Goal: Task Accomplishment & Management: Manage account settings

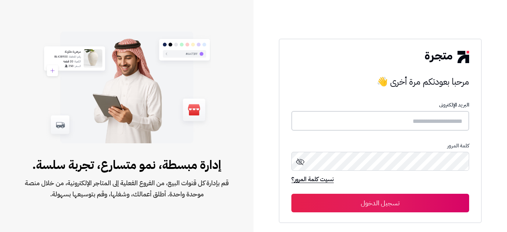
type input "**********"
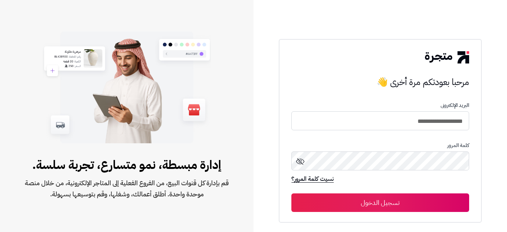
click at [398, 199] on button "تسجيل الدخول" at bounding box center [379, 202] width 177 height 19
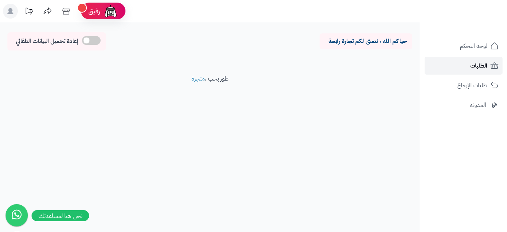
click at [476, 64] on span "الطلبات" at bounding box center [478, 66] width 17 height 10
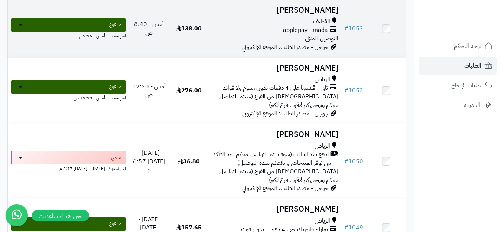
scroll to position [186, 0]
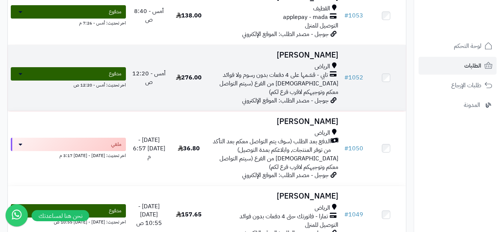
click at [250, 90] on span "[DEMOGRAPHIC_DATA] من الفرع (سيتم التواصل معكم وتوجيهكم لاقرب فرع لكم)" at bounding box center [278, 87] width 119 height 17
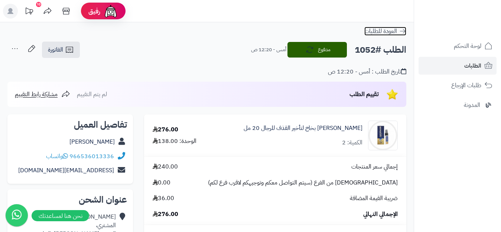
click at [397, 27] on span "العودة للطلبات" at bounding box center [380, 31] width 33 height 9
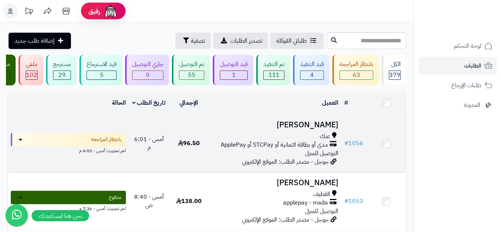
scroll to position [37, 0]
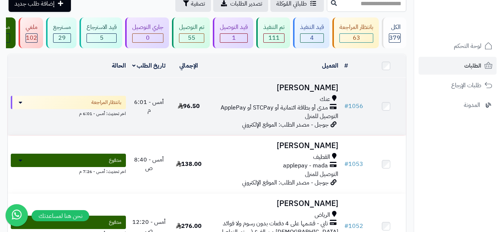
click at [245, 112] on span "مدى أو بطاقة ائتمانية أو STCPay أو ApplePay" at bounding box center [274, 108] width 107 height 9
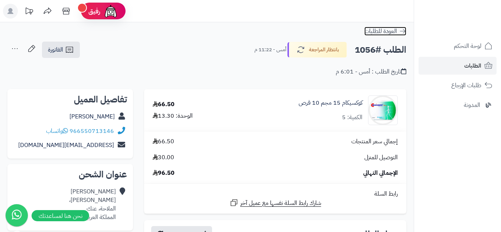
click at [405, 30] on icon at bounding box center [402, 30] width 7 height 7
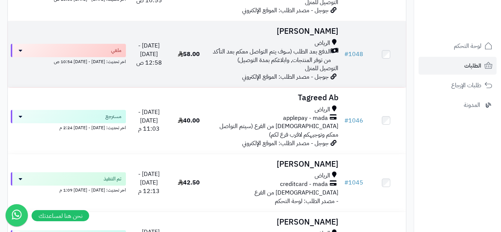
scroll to position [371, 0]
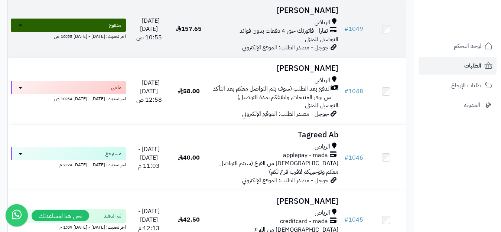
click at [267, 49] on span "جوجل - مصدر الطلب: الموقع الإلكتروني" at bounding box center [285, 47] width 87 height 9
click at [263, 35] on span "تمارا - فاتورتك حتى 4 دفعات بدون فوائد" at bounding box center [283, 31] width 88 height 9
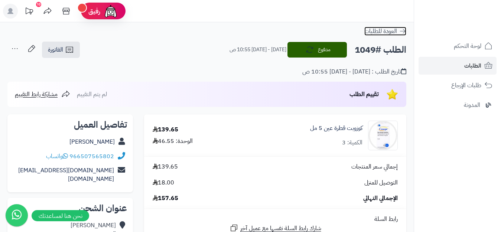
click at [398, 31] on link "العودة للطلبات" at bounding box center [385, 31] width 42 height 9
